Goal: Information Seeking & Learning: Learn about a topic

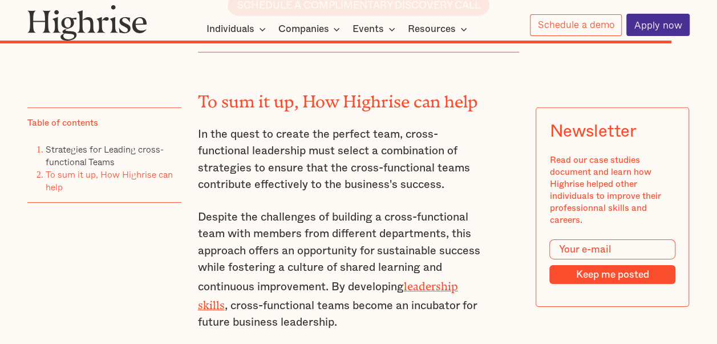
scroll to position [8136, 0]
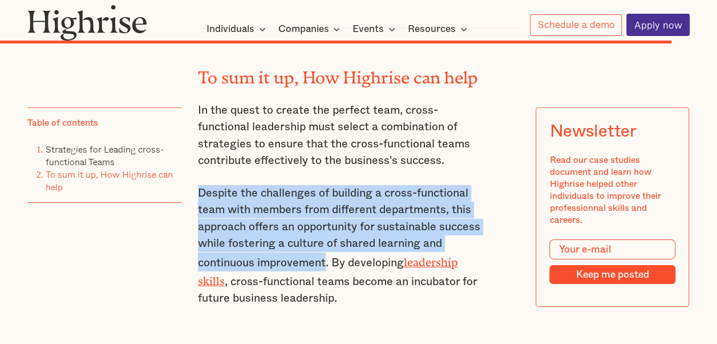
drag, startPoint x: 197, startPoint y: 179, endPoint x: 326, endPoint y: 250, distance: 147.1
click at [326, 250] on p "Despite the challenges of building a cross-functional team with members from di…" at bounding box center [342, 246] width 289 height 122
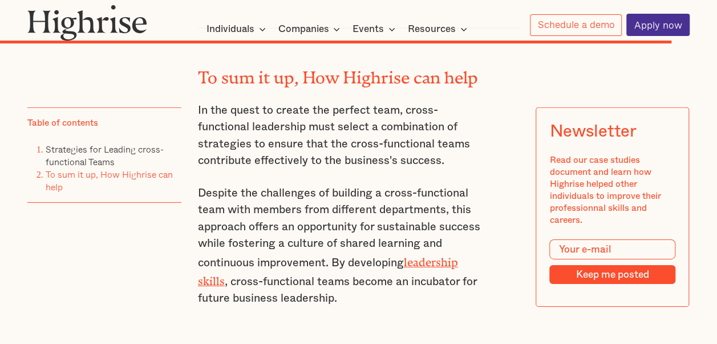
click at [123, 270] on div "Table of contents Strategies for Leading cross-functional Teams To sum it up, H…" at bounding box center [104, 219] width 154 height 224
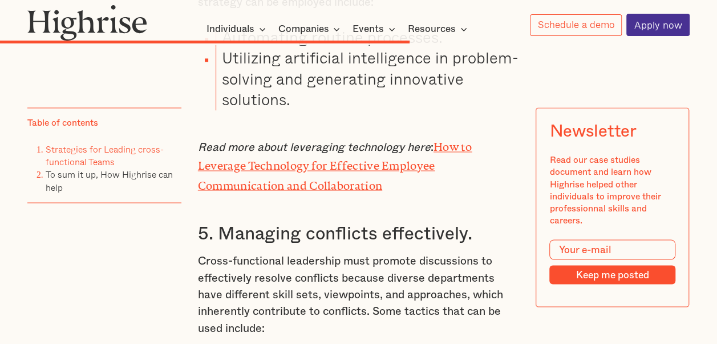
scroll to position [5250, 0]
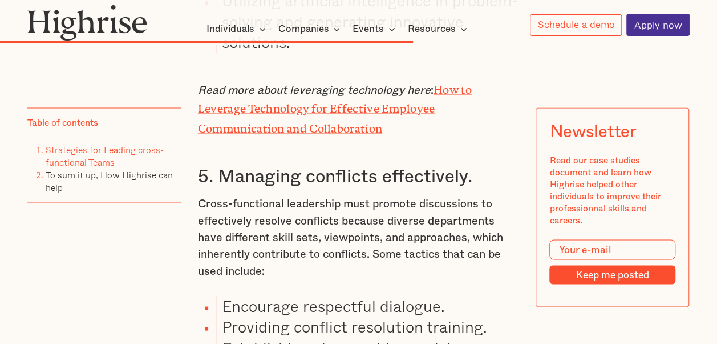
drag, startPoint x: 91, startPoint y: 260, endPoint x: 132, endPoint y: 278, distance: 44.4
click at [102, 268] on div "Table of contents Strategies for Leading cross-functional Teams To sum it up, H…" at bounding box center [104, 219] width 154 height 224
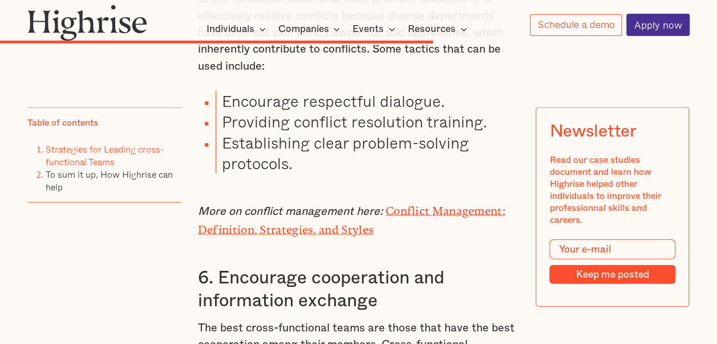
scroll to position [5478, 0]
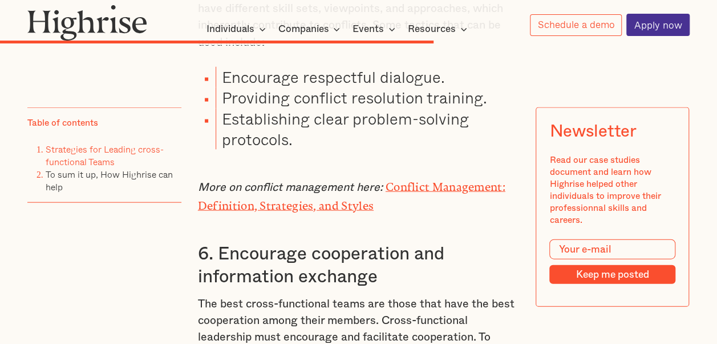
click at [365, 193] on em "More on conflict management here:" at bounding box center [290, 186] width 185 height 11
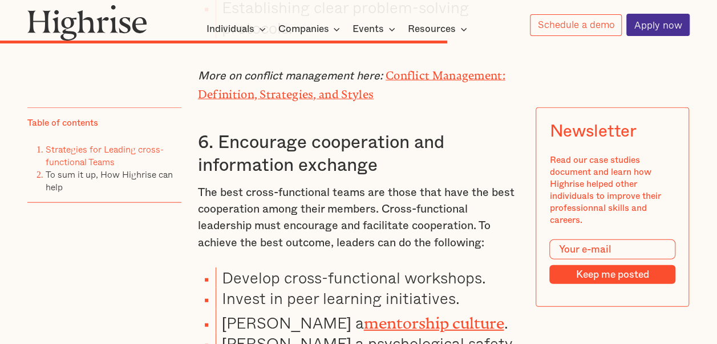
scroll to position [5649, 0]
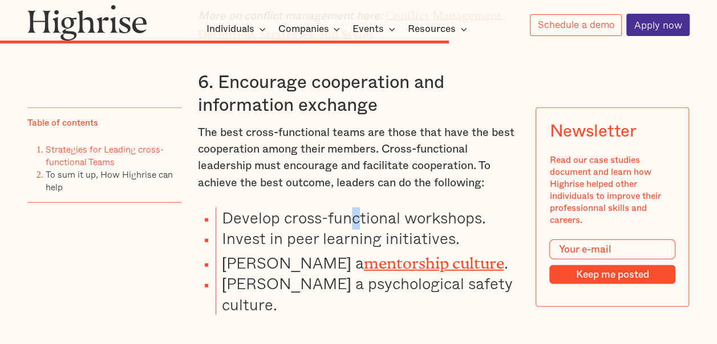
click at [354, 228] on li "Develop cross-functional workshops." at bounding box center [368, 217] width 304 height 21
drag, startPoint x: 354, startPoint y: 233, endPoint x: 262, endPoint y: 237, distance: 92.0
click at [283, 228] on li "Develop cross-functional workshops." at bounding box center [368, 217] width 304 height 21
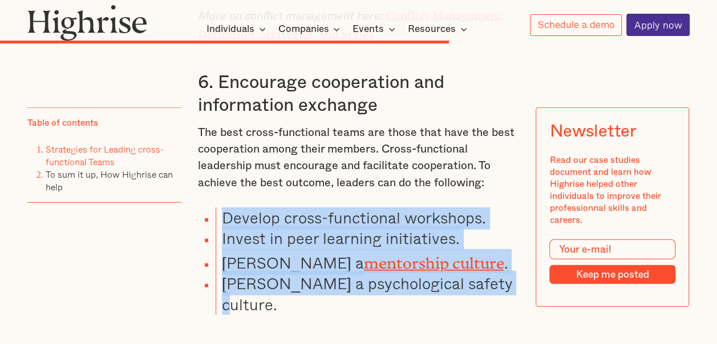
drag, startPoint x: 221, startPoint y: 236, endPoint x: 486, endPoint y: 303, distance: 273.8
click at [486, 303] on ul "Develop cross-functional workshops. Invest in peer learning initiatives. [PERSO…" at bounding box center [351, 260] width 335 height 107
drag, startPoint x: 486, startPoint y: 303, endPoint x: 430, endPoint y: 306, distance: 56.0
click at [430, 306] on li "[PERSON_NAME] a psychological safety culture." at bounding box center [368, 294] width 304 height 42
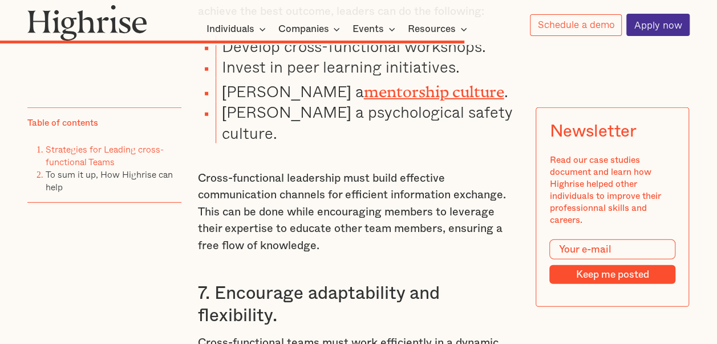
click at [433, 233] on p "Cross-functional leadership must build effective communication channels for eff…" at bounding box center [359, 212] width 322 height 84
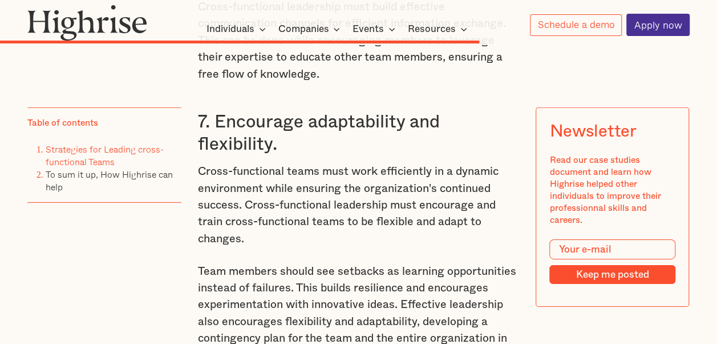
click at [397, 204] on p "Cross-functional teams must work efficiently in a dynamic environment while ens…" at bounding box center [359, 205] width 322 height 84
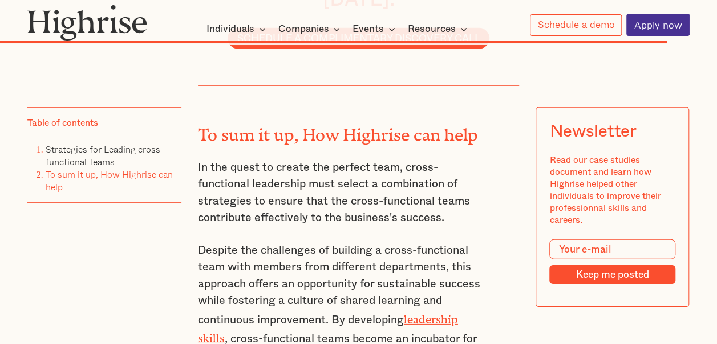
scroll to position [8103, 0]
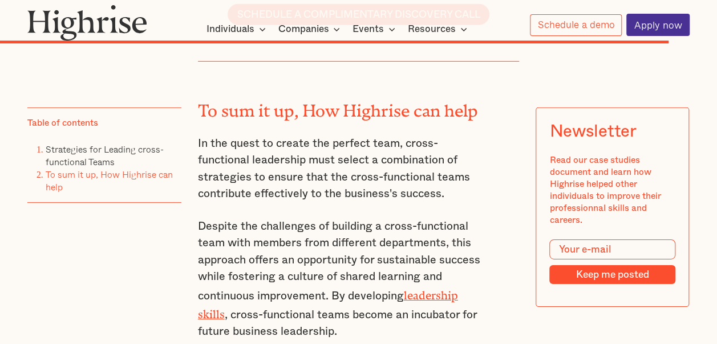
click at [346, 199] on div "To sum it up, How Highrise can help In the quest to create the perfect team, cr…" at bounding box center [342, 209] width 289 height 294
